Goal: Transaction & Acquisition: Purchase product/service

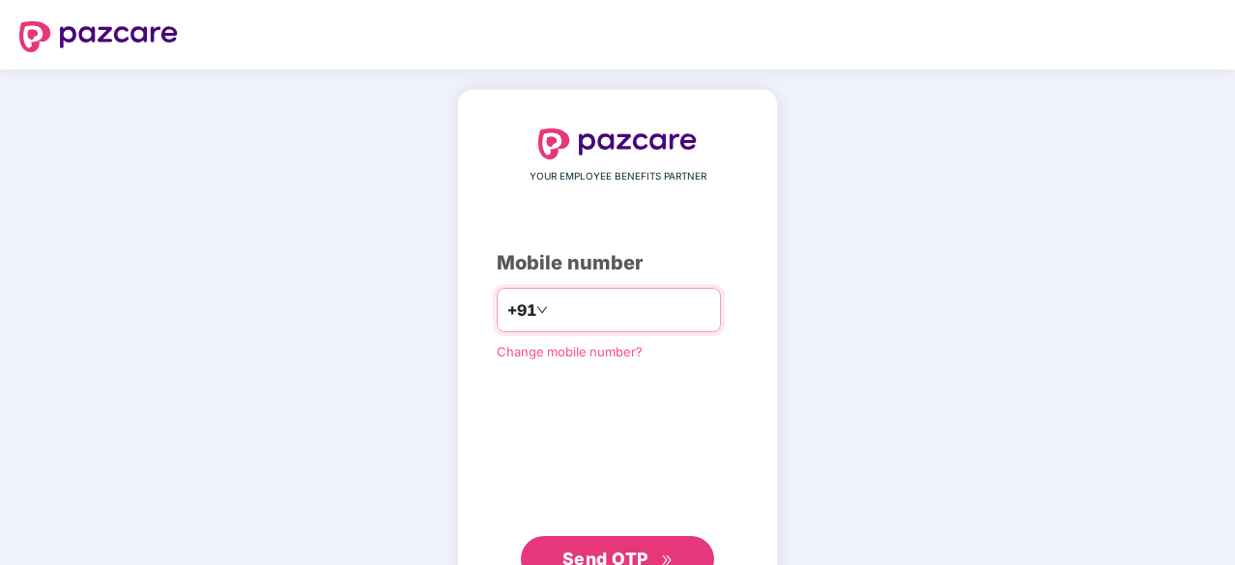
click at [668, 299] on input "number" at bounding box center [631, 310] width 159 height 31
type input "**********"
click at [611, 558] on span "Send OTP" at bounding box center [606, 557] width 86 height 20
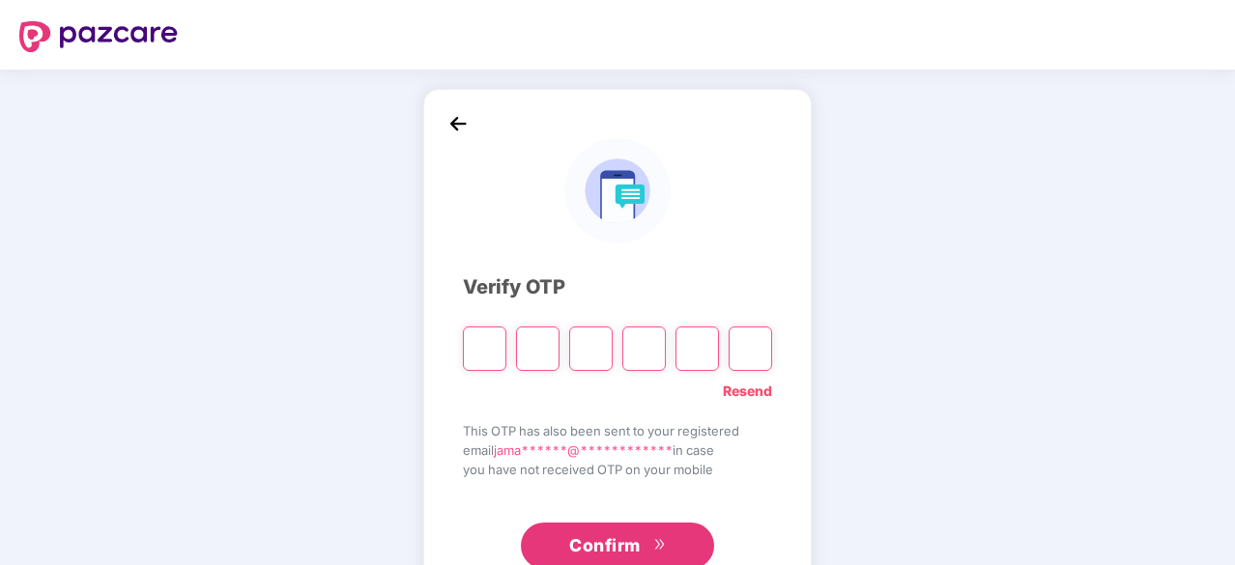
type input "*"
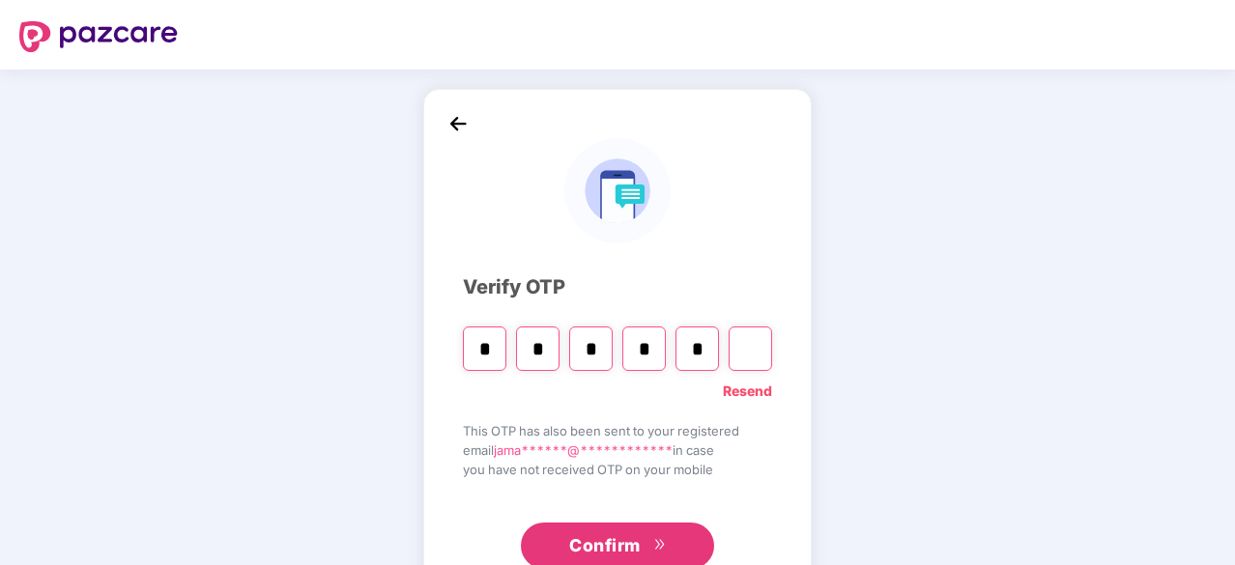
type input "*"
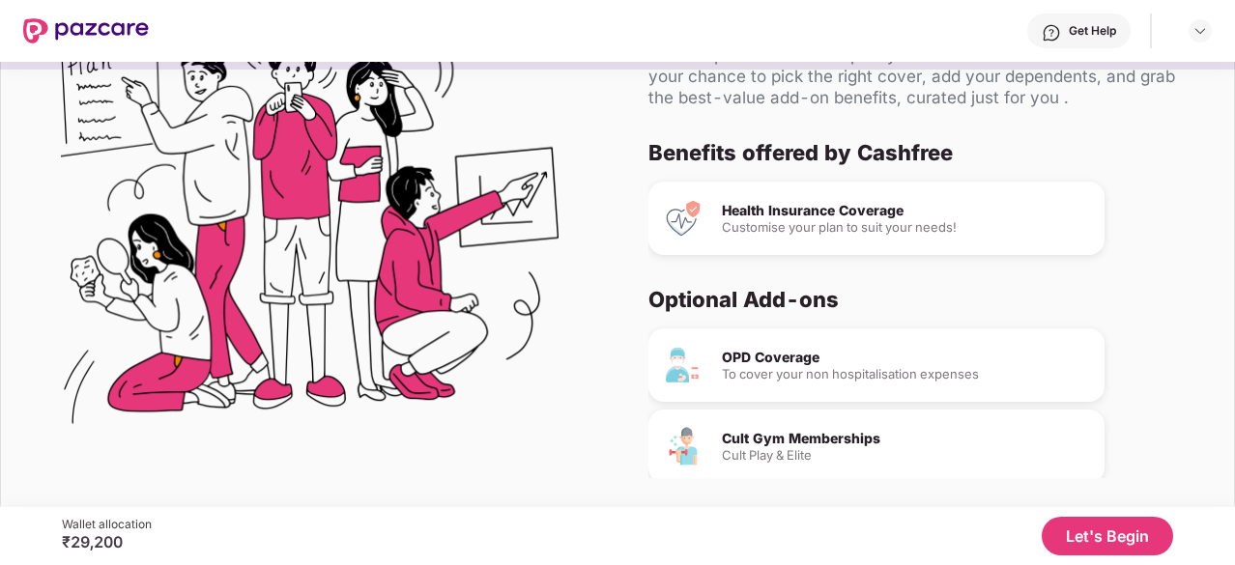
scroll to position [101, 0]
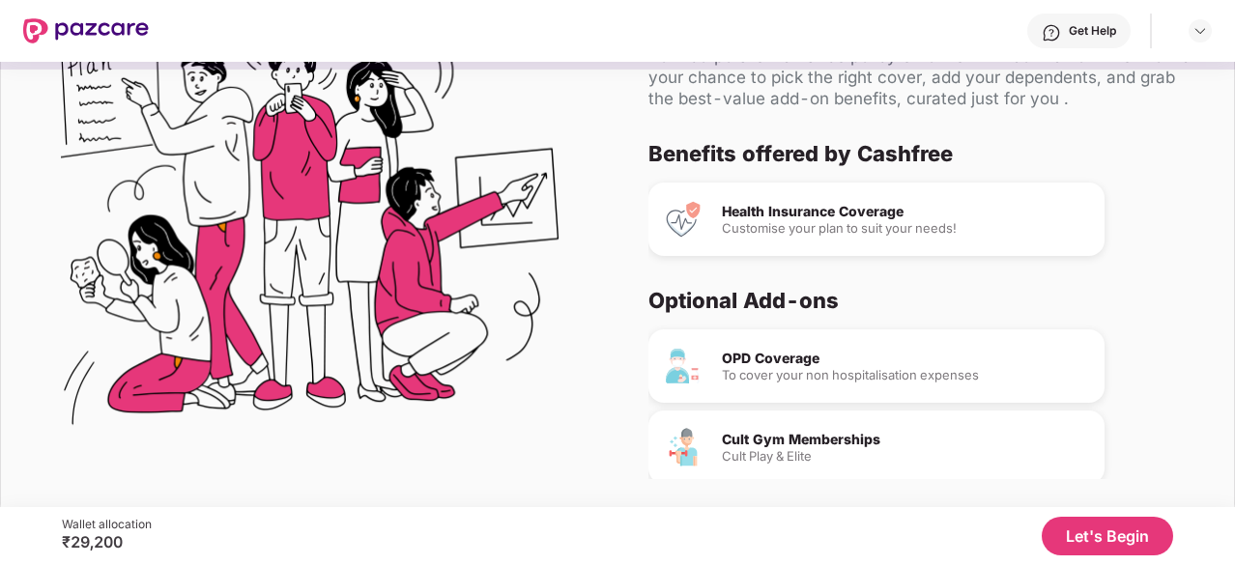
click at [847, 201] on div "Health Insurance Coverage Customise your plan to suit your needs!" at bounding box center [877, 219] width 456 height 73
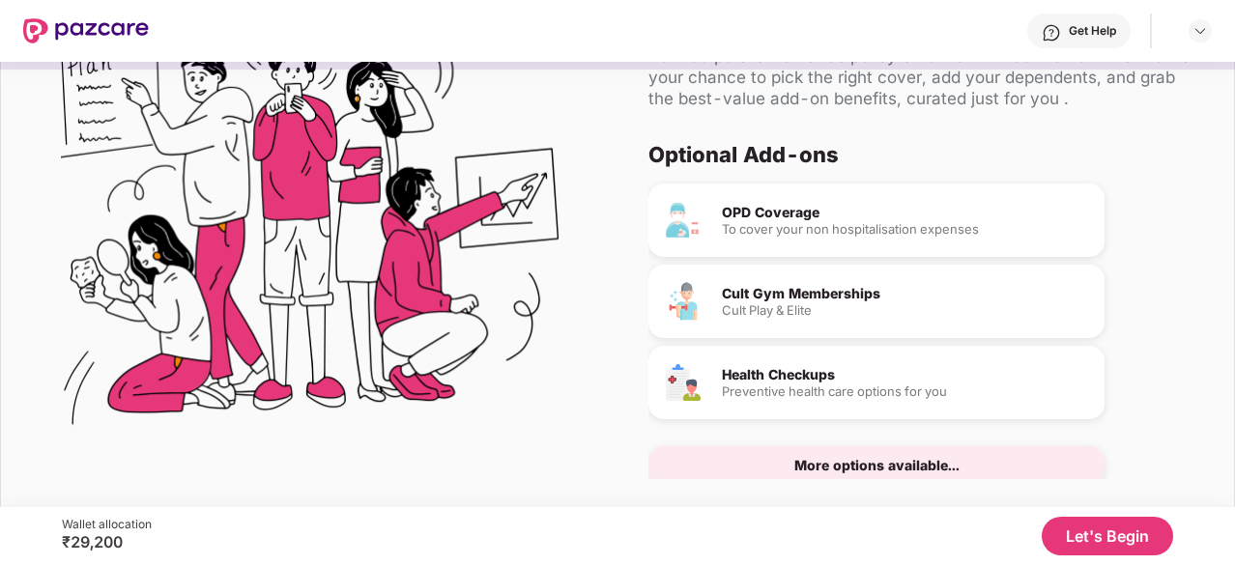
scroll to position [182, 0]
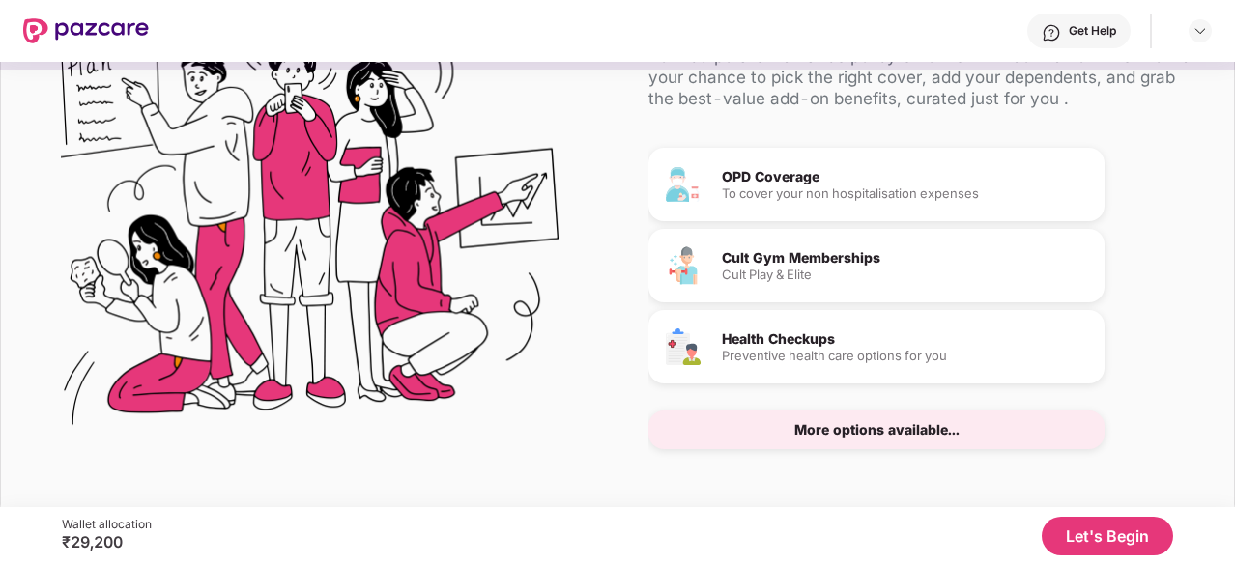
click at [1073, 528] on button "Let's Begin" at bounding box center [1107, 536] width 131 height 39
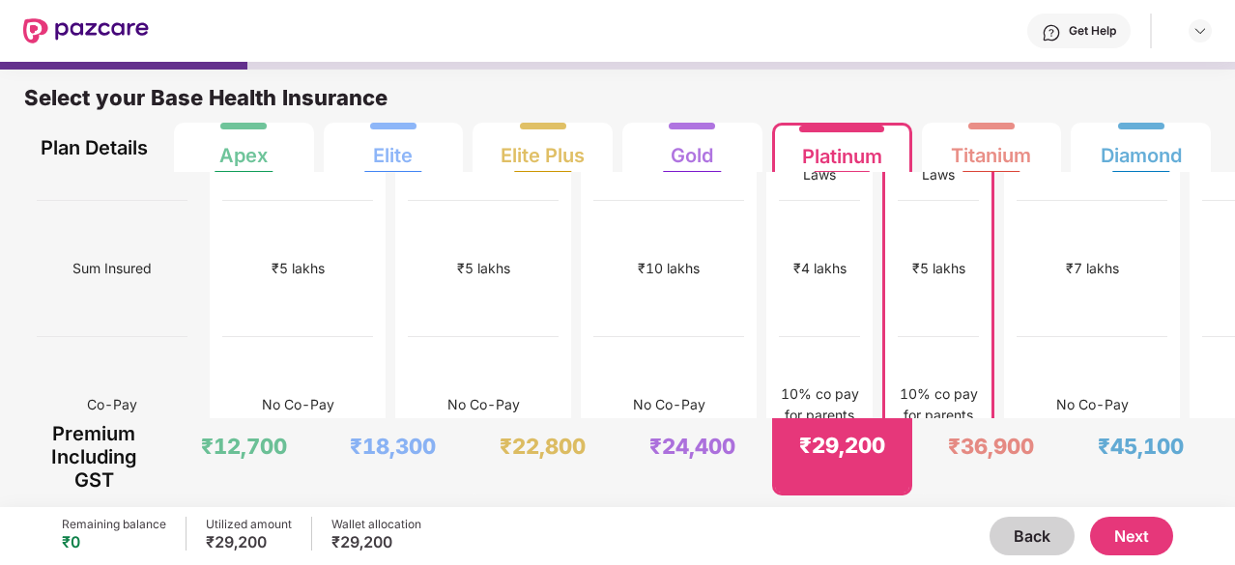
scroll to position [0, 0]
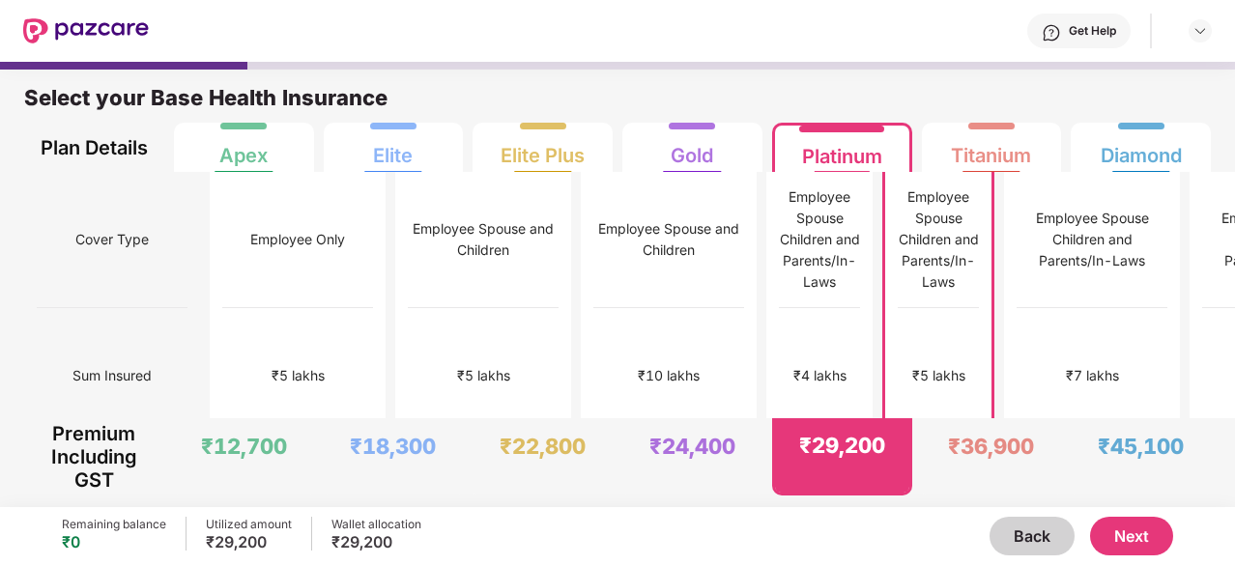
click at [1138, 533] on button "Next" at bounding box center [1131, 536] width 83 height 39
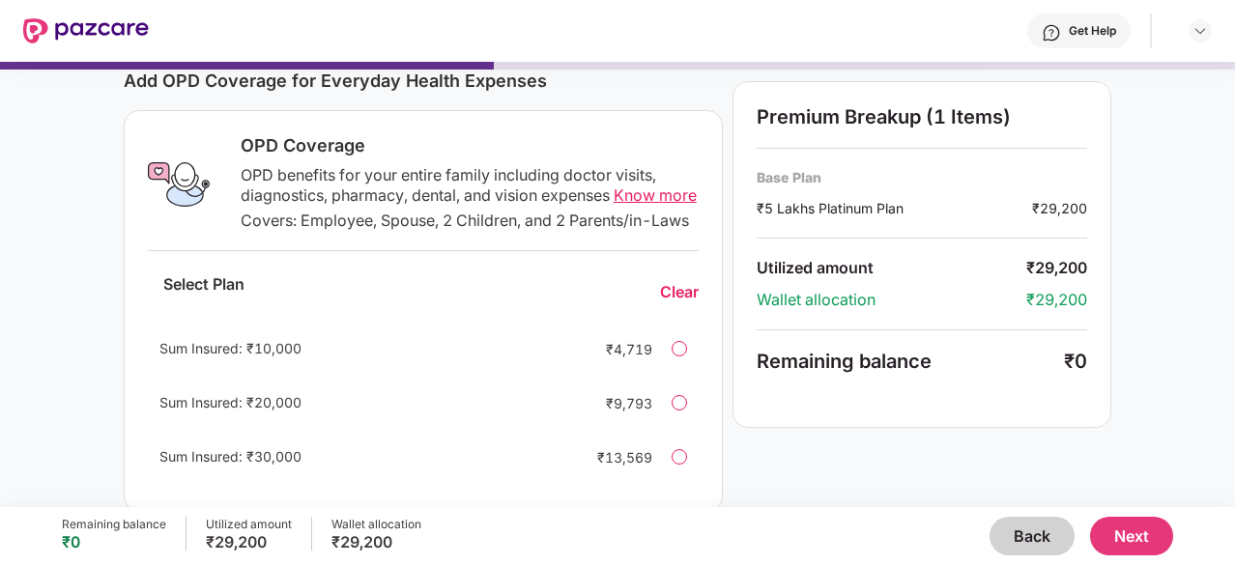
scroll to position [351, 0]
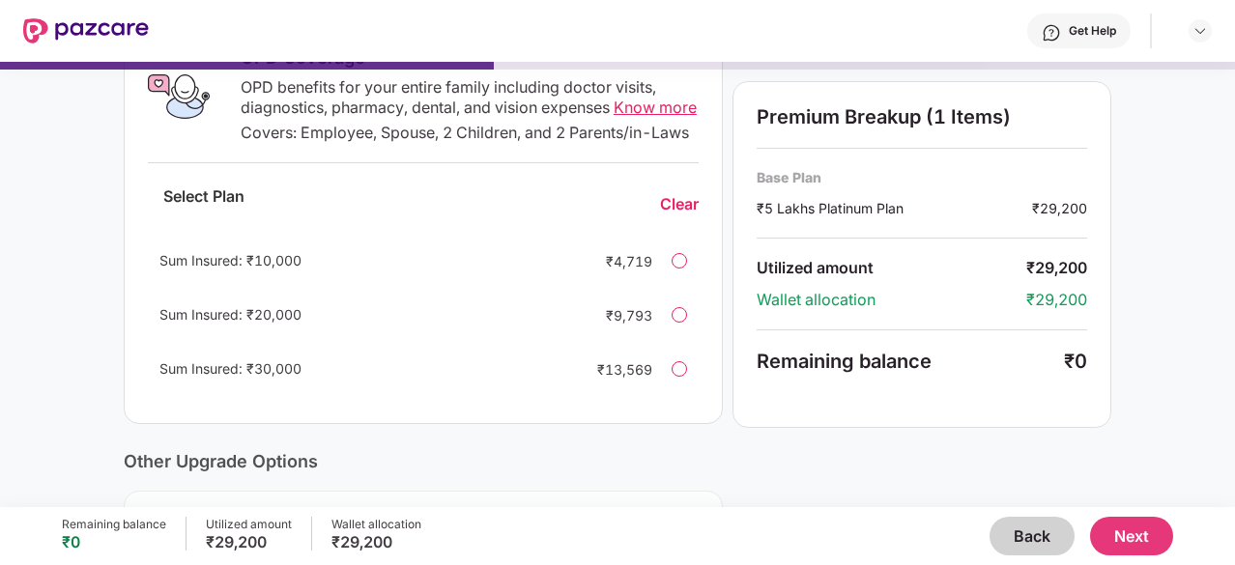
click at [1122, 539] on button "Next" at bounding box center [1131, 536] width 83 height 39
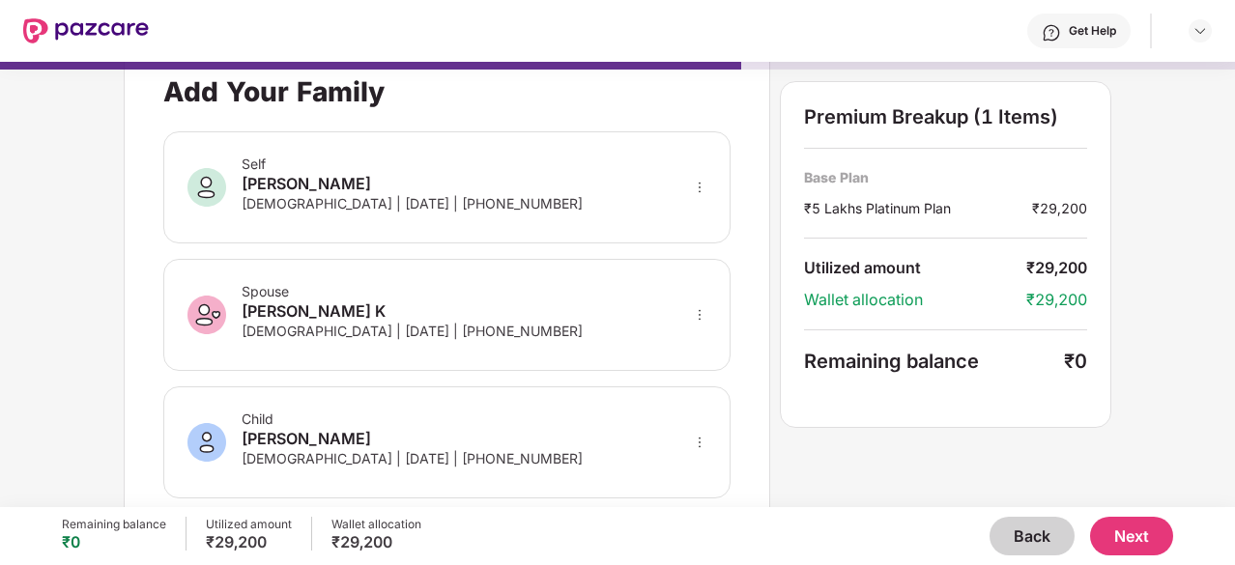
scroll to position [0, 0]
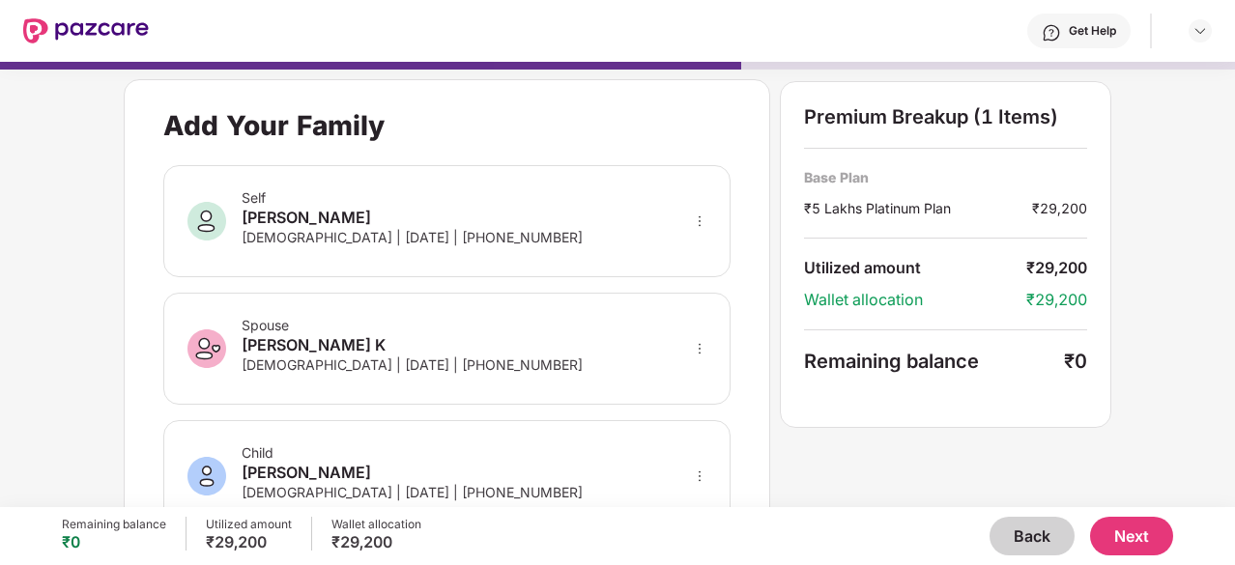
click at [287, 330] on div "Spouse" at bounding box center [412, 325] width 341 height 16
click at [698, 344] on icon "more" at bounding box center [700, 349] width 14 height 14
click at [682, 378] on div at bounding box center [675, 377] width 64 height 35
select select "******"
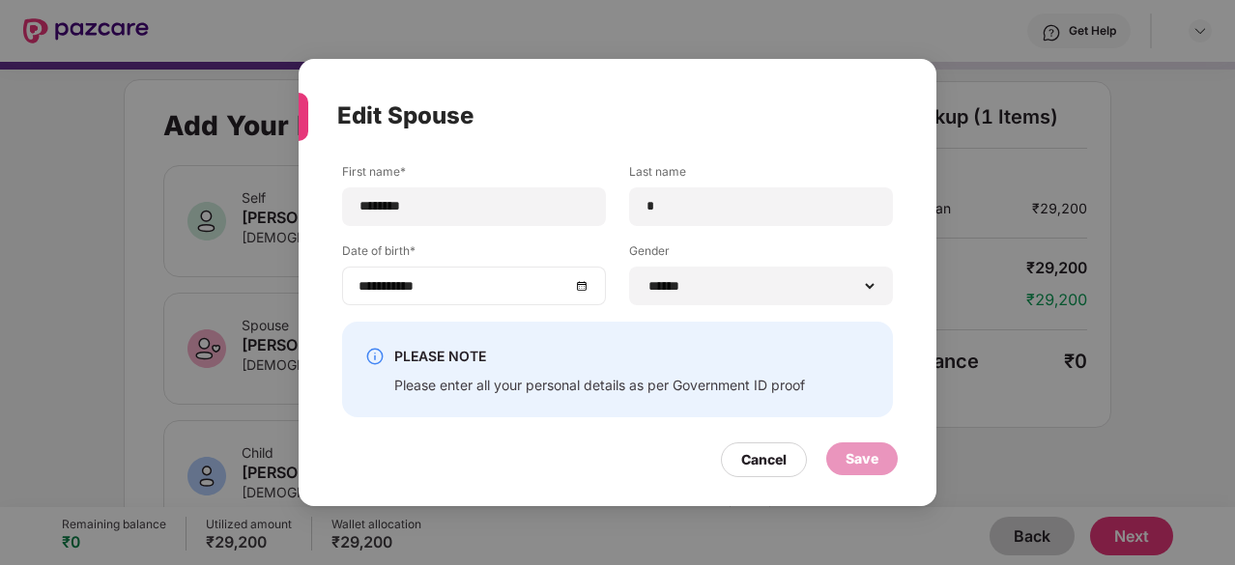
click at [582, 287] on div "**********" at bounding box center [474, 285] width 231 height 21
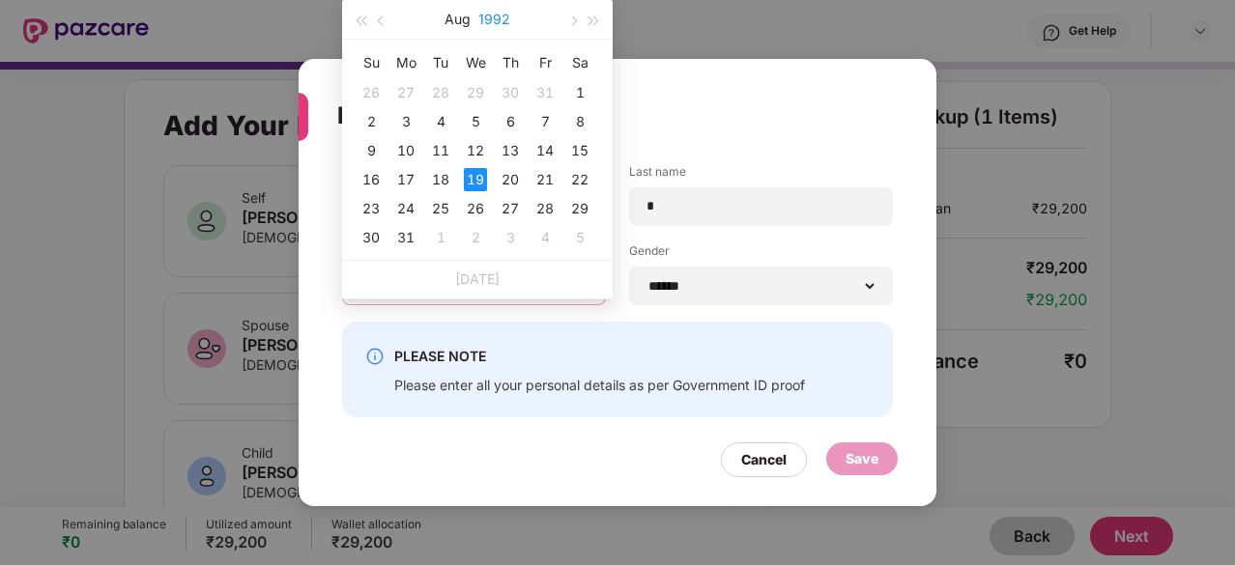
click at [499, 16] on button "1992" at bounding box center [494, 19] width 32 height 39
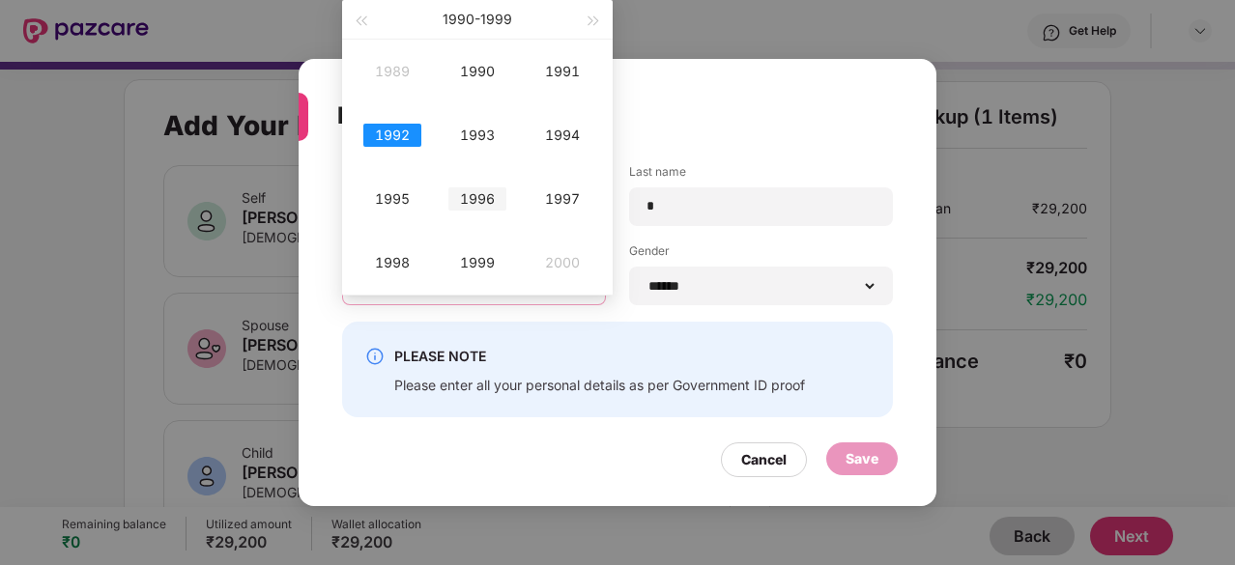
click at [469, 185] on td "1996" at bounding box center [477, 199] width 85 height 64
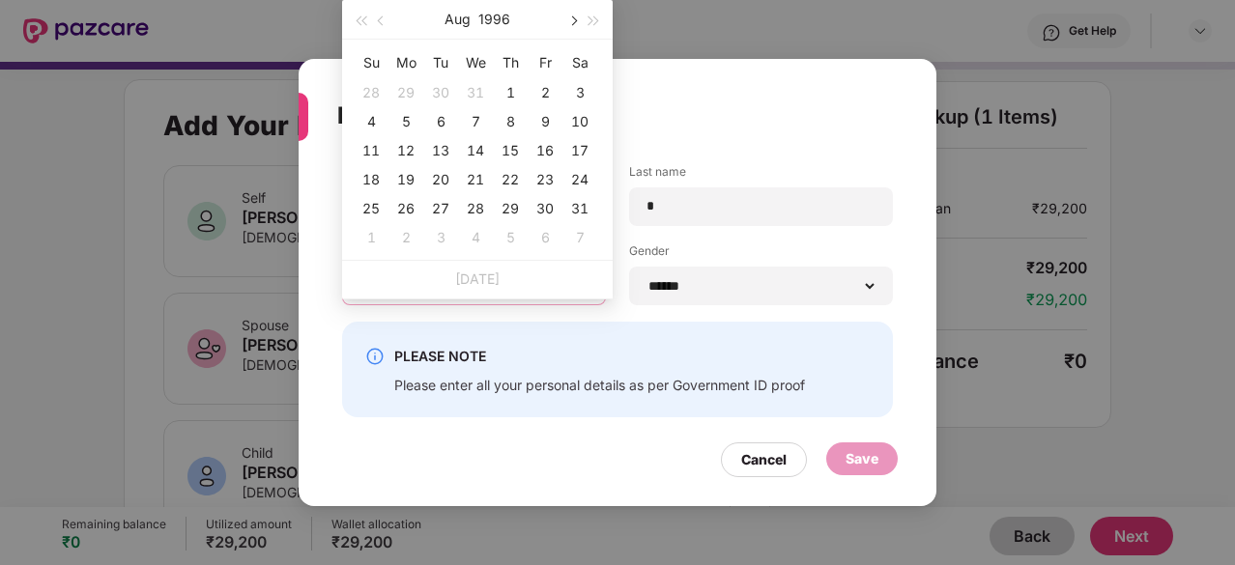
click at [576, 22] on button "button" at bounding box center [572, 19] width 21 height 39
type input "**********"
click at [541, 94] on div "4" at bounding box center [545, 92] width 23 height 23
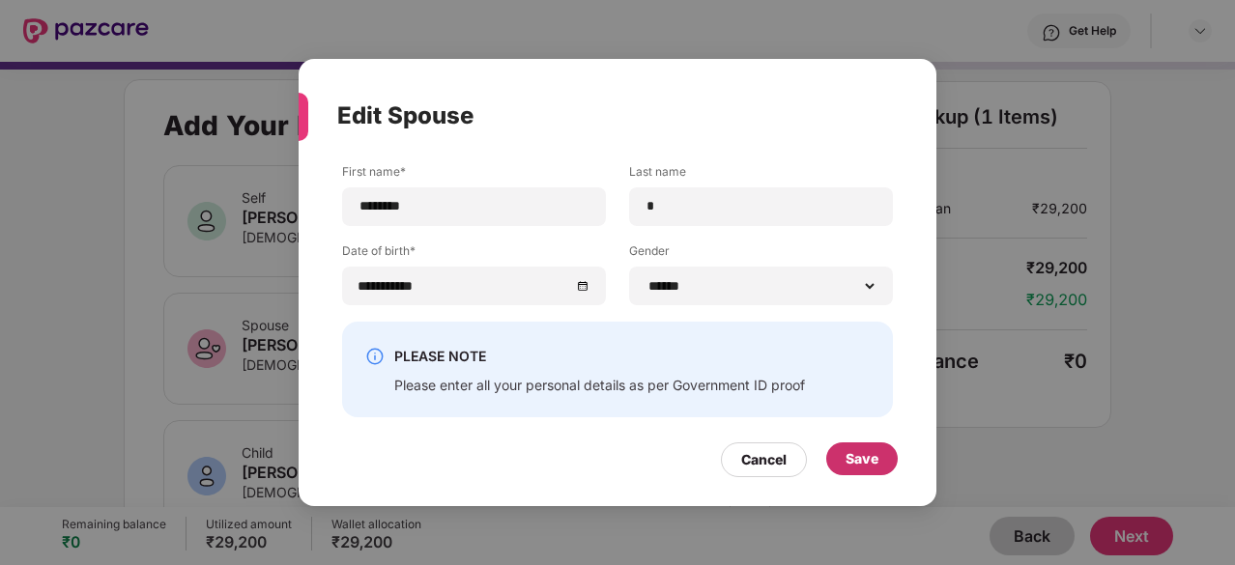
click at [850, 455] on div "Save" at bounding box center [862, 459] width 33 height 21
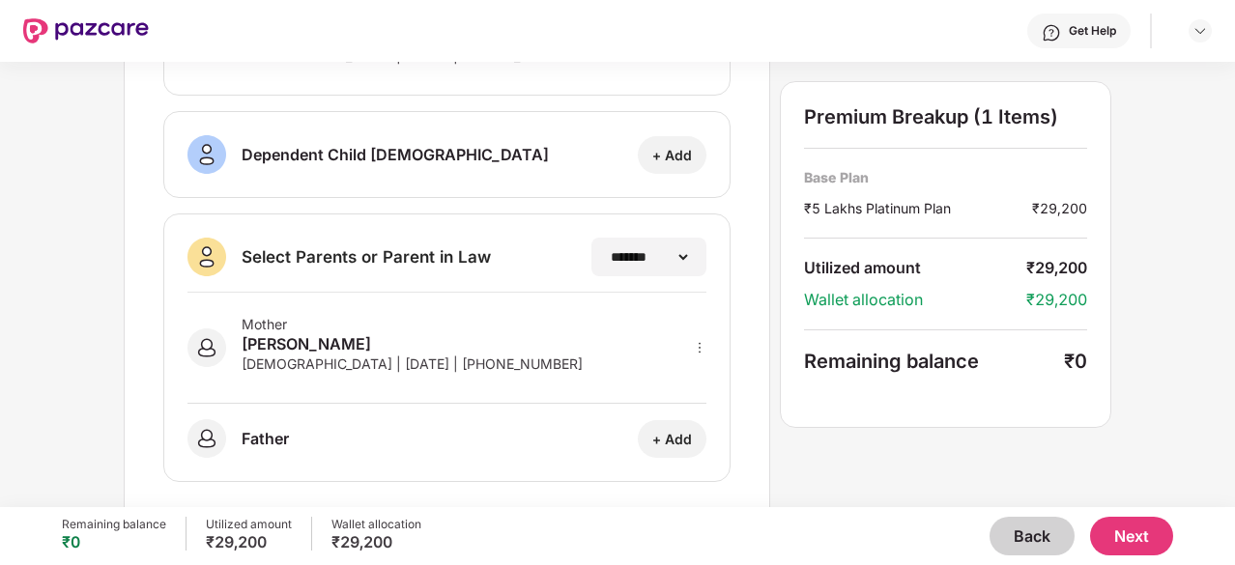
scroll to position [450, 0]
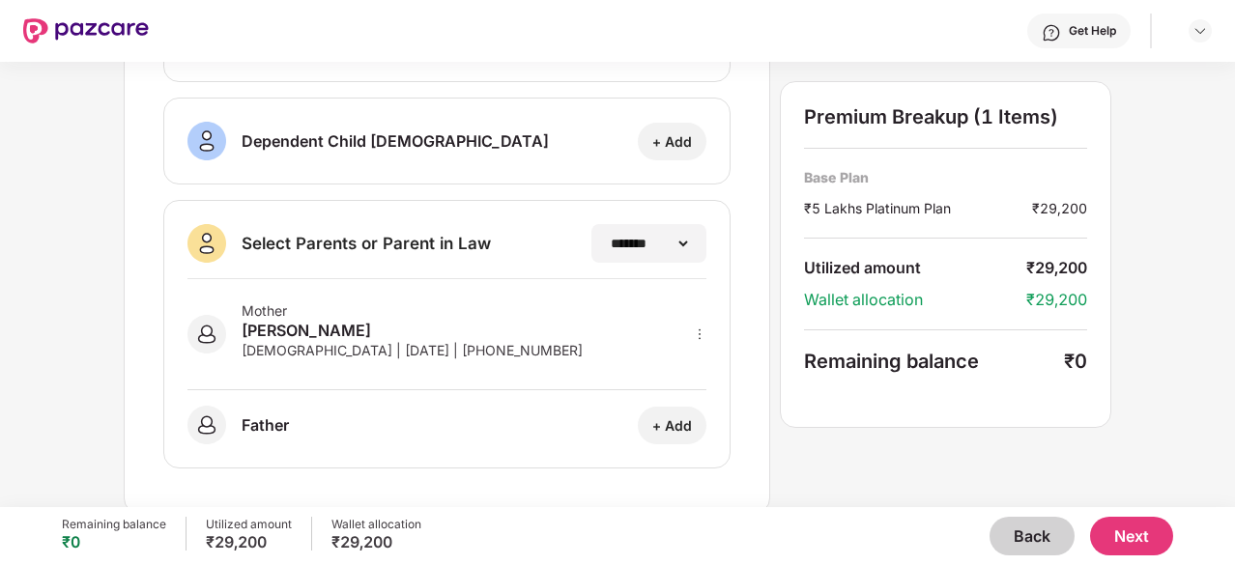
click at [1125, 529] on button "Next" at bounding box center [1131, 536] width 83 height 39
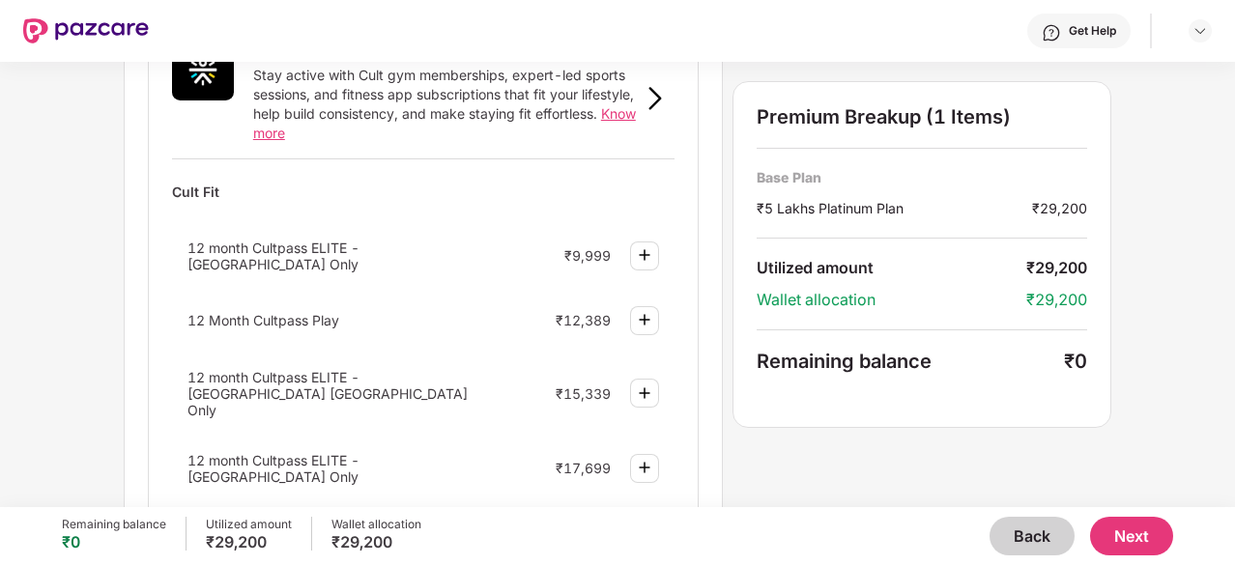
scroll to position [743, 0]
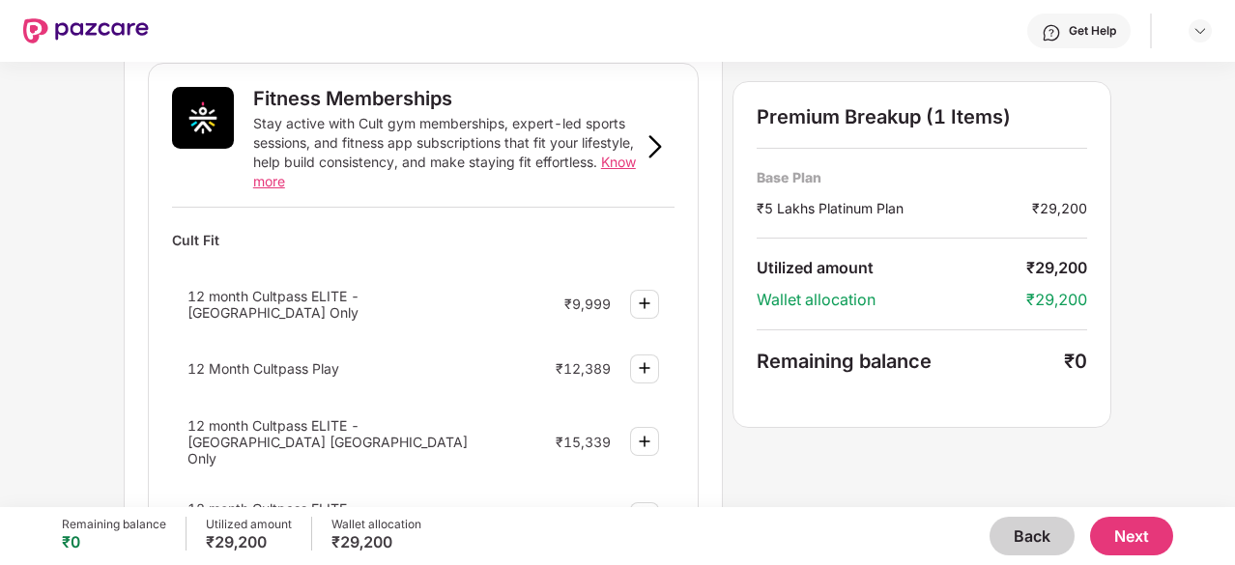
click at [360, 292] on span "12 month Cultpass ELITE - [GEOGRAPHIC_DATA] Only" at bounding box center [274, 304] width 172 height 33
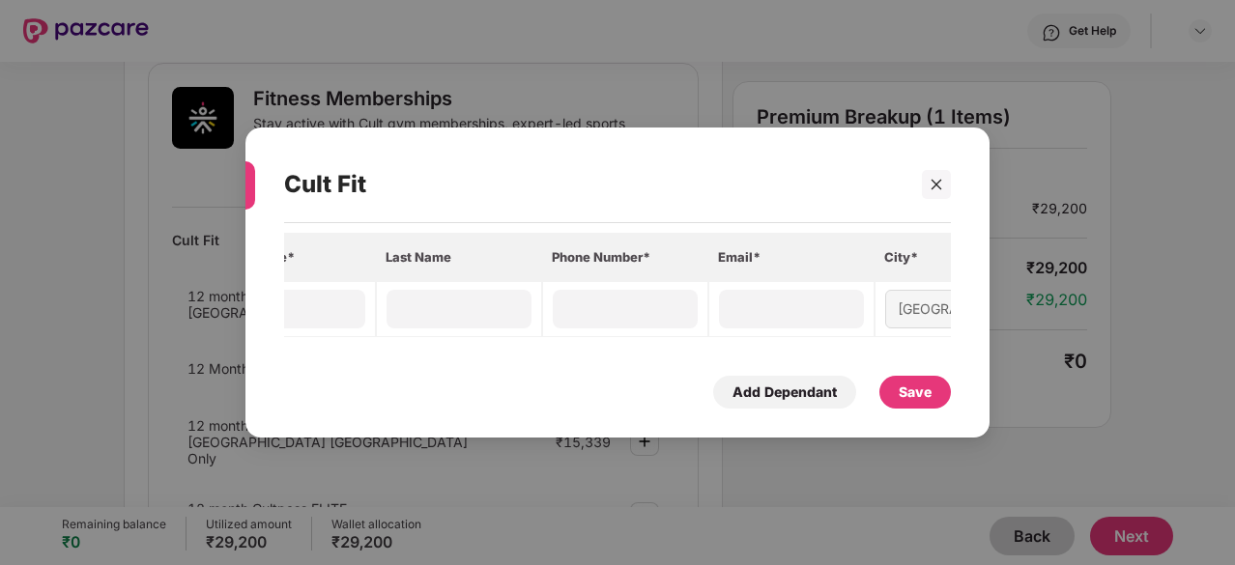
scroll to position [0, 290]
click at [939, 178] on icon "close" at bounding box center [937, 185] width 14 height 14
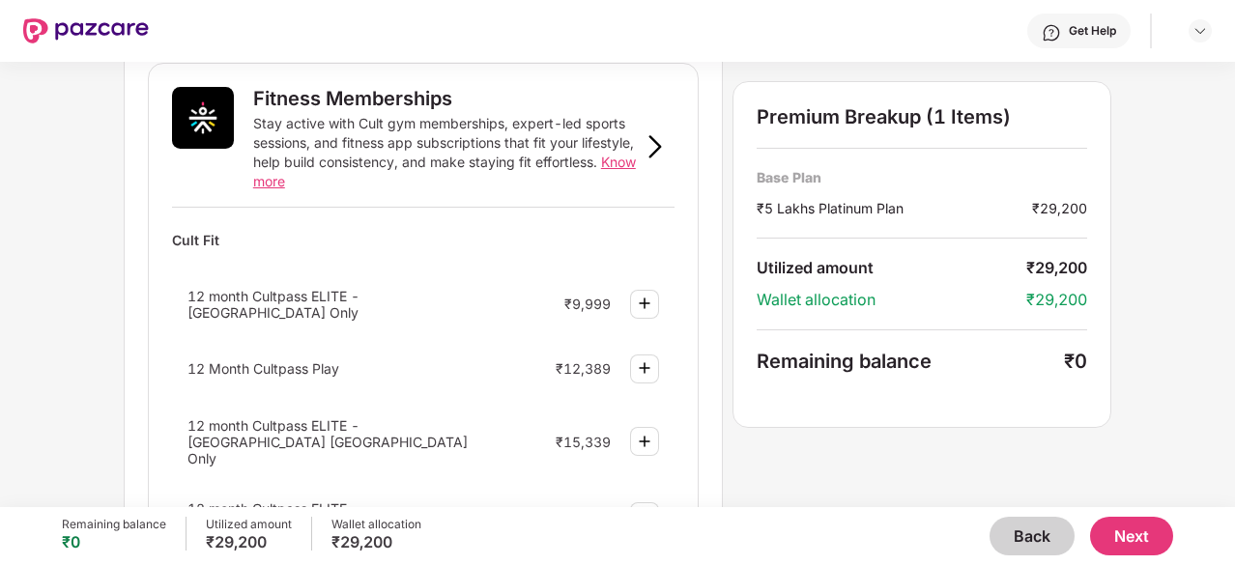
scroll to position [768, 0]
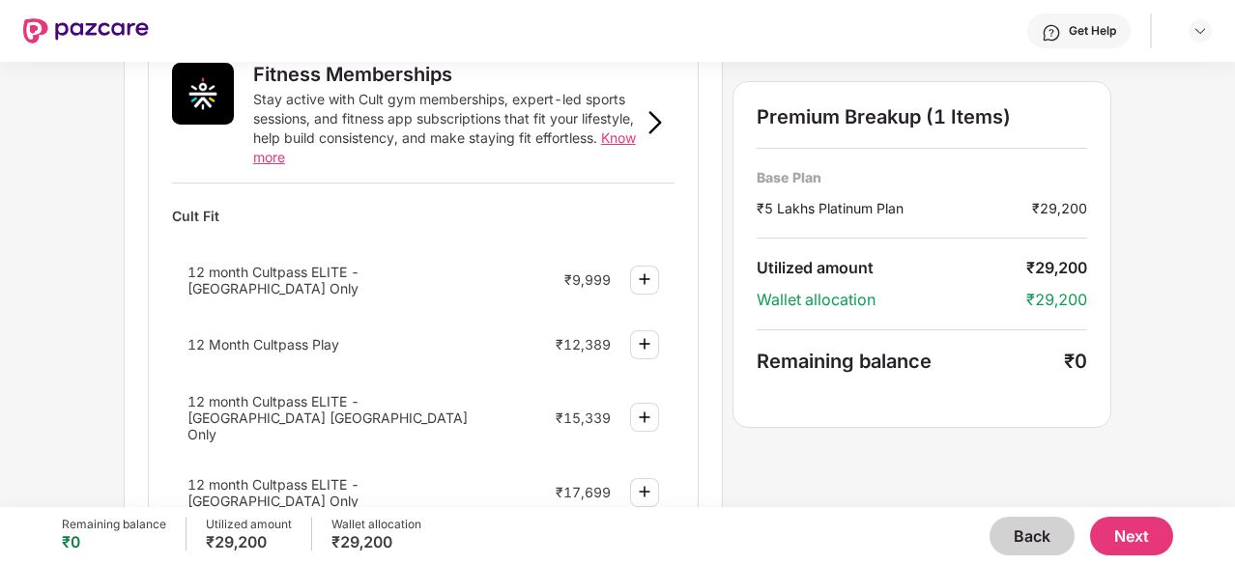
click at [1139, 536] on button "Next" at bounding box center [1131, 536] width 83 height 39
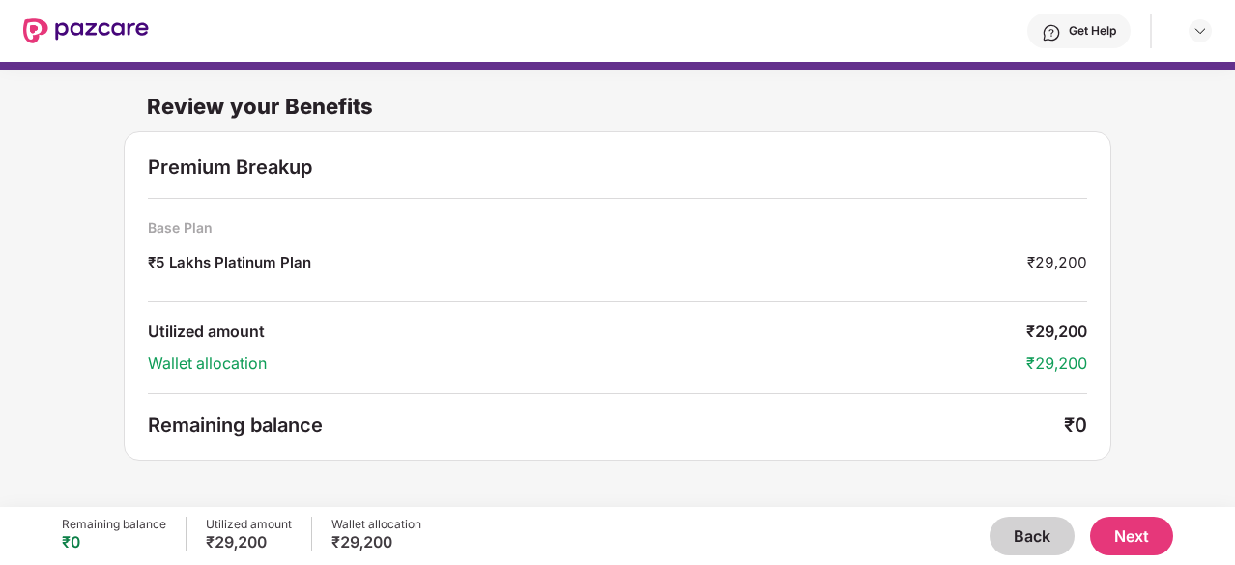
click at [1135, 538] on button "Next" at bounding box center [1131, 536] width 83 height 39
